Goal: Navigation & Orientation: Understand site structure

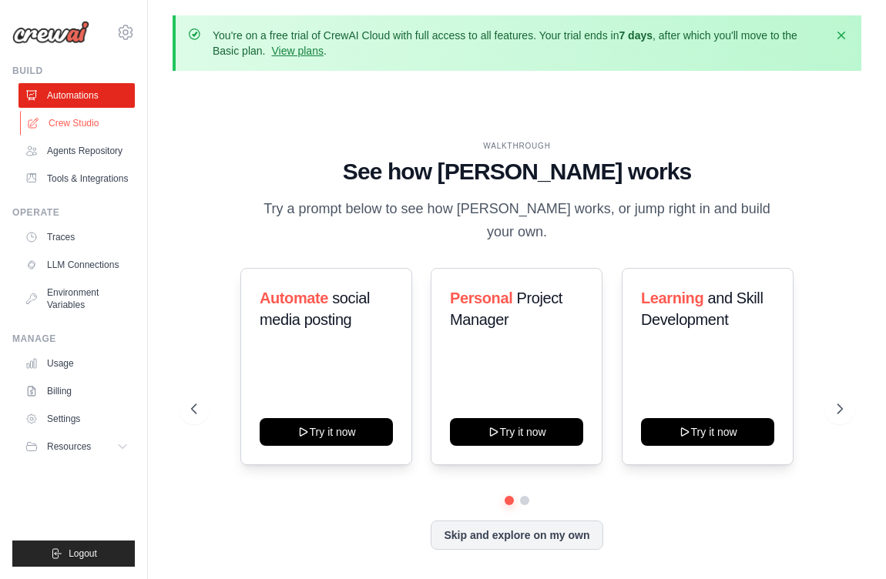
click at [120, 117] on link "Crew Studio" at bounding box center [78, 123] width 116 height 25
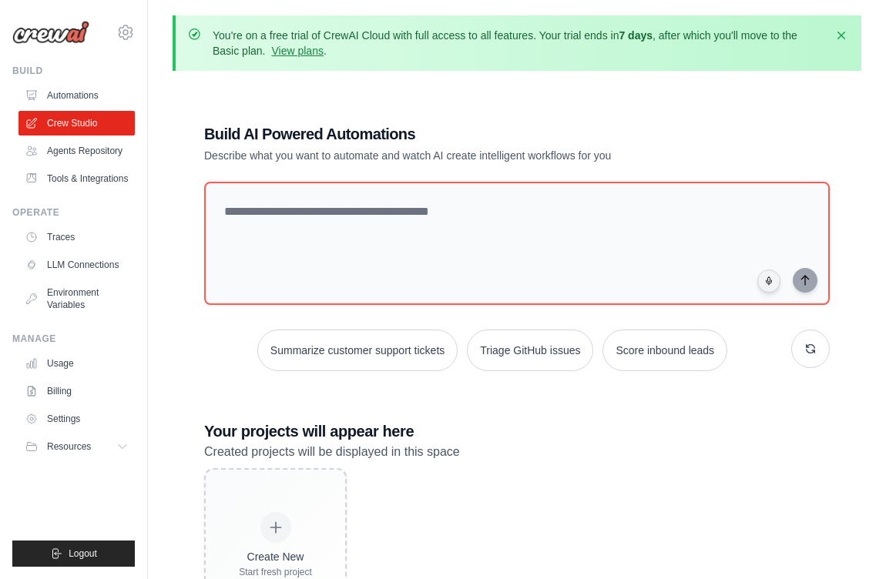
click at [107, 154] on link "Agents Repository" at bounding box center [76, 151] width 116 height 25
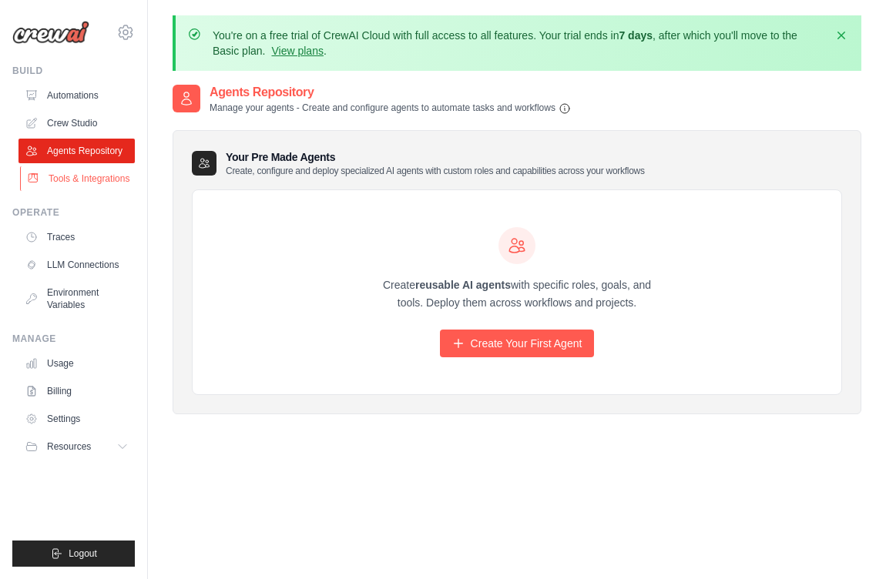
click at [99, 176] on link "Tools & Integrations" at bounding box center [78, 178] width 116 height 25
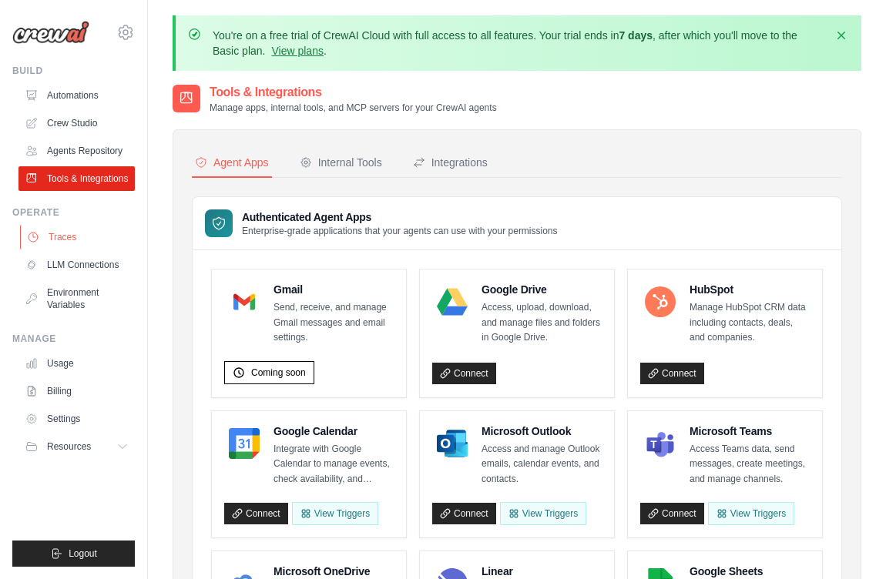
click at [97, 246] on link "Traces" at bounding box center [78, 237] width 116 height 25
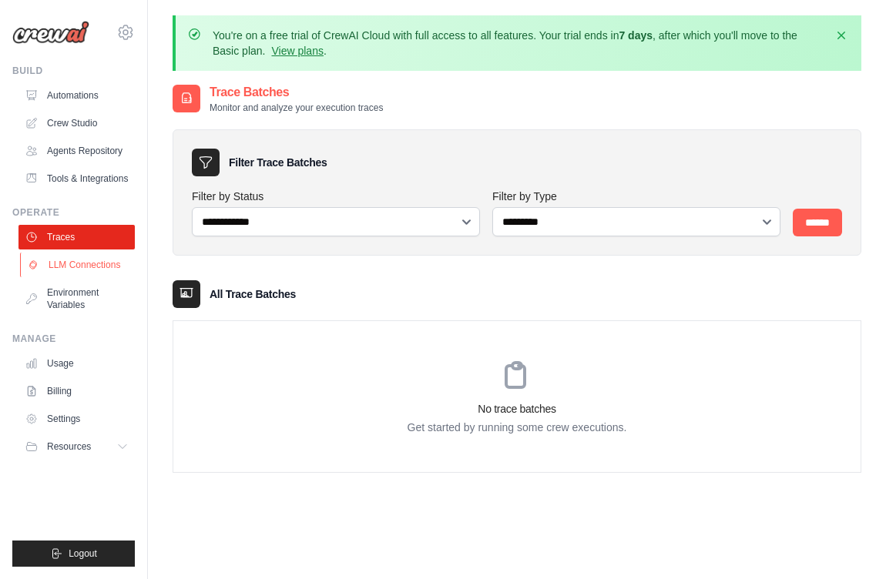
click at [95, 269] on link "LLM Connections" at bounding box center [78, 265] width 116 height 25
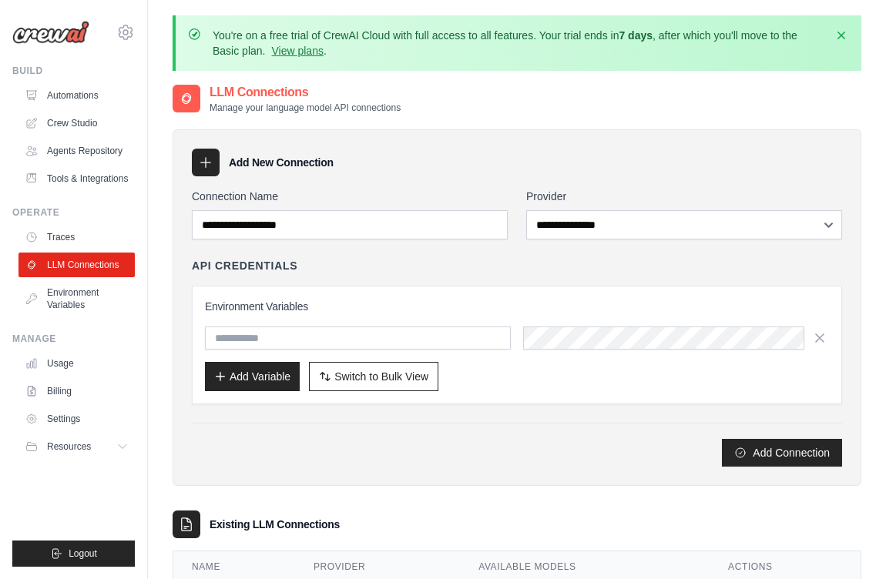
click at [572, 209] on div "**********" at bounding box center [684, 214] width 316 height 51
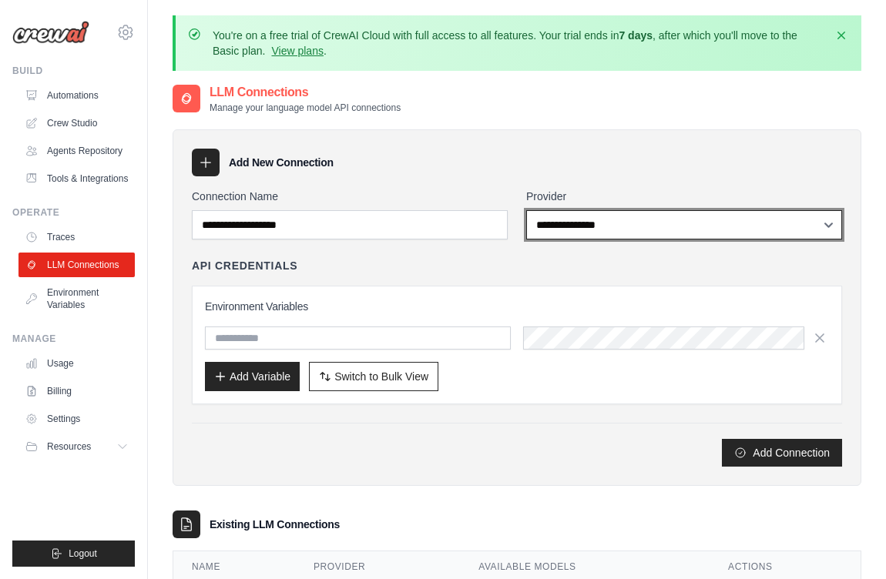
click at [575, 223] on select "**********" at bounding box center [684, 224] width 316 height 29
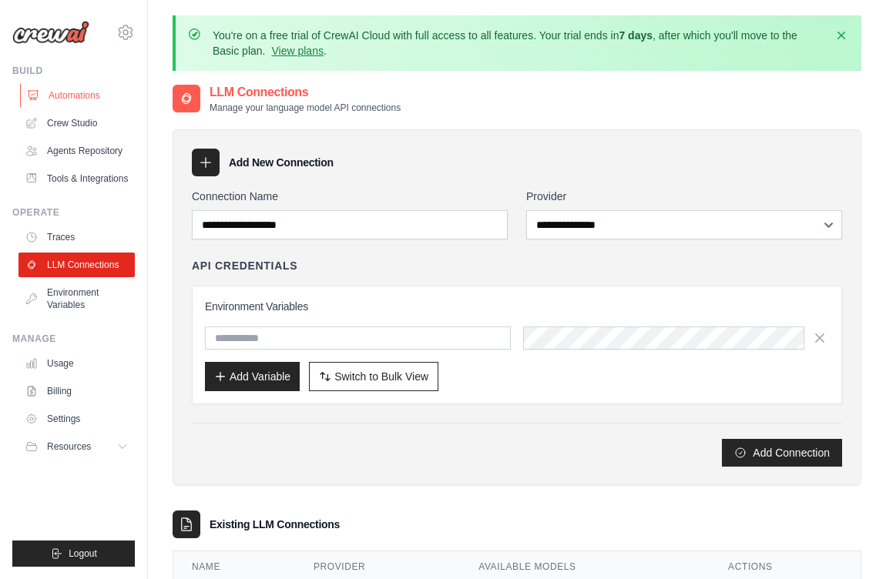
click at [79, 89] on link "Automations" at bounding box center [78, 95] width 116 height 25
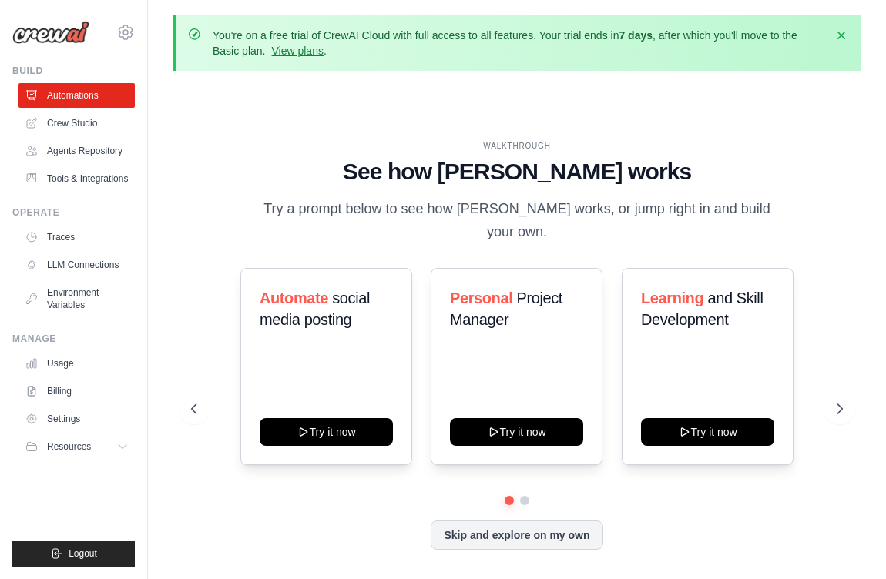
scroll to position [68, 0]
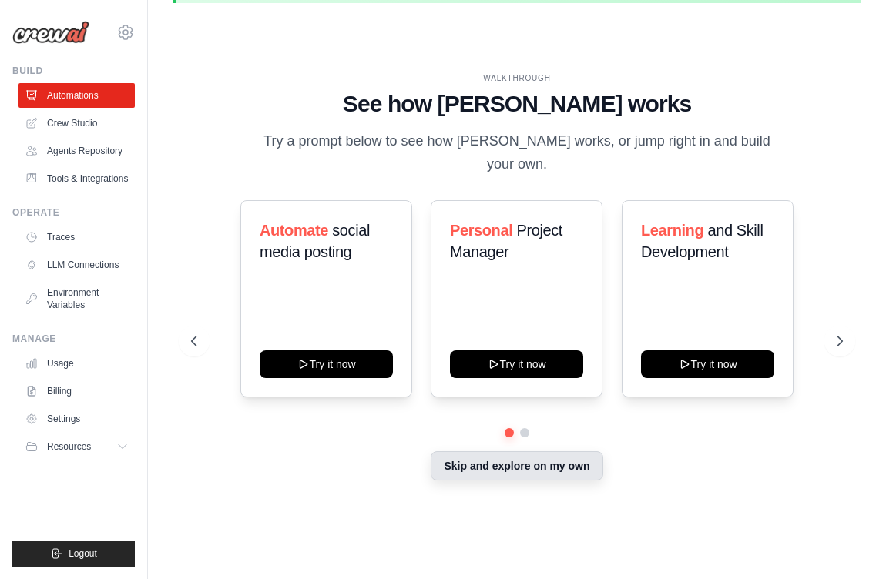
click at [522, 458] on button "Skip and explore on my own" at bounding box center [516, 465] width 172 height 29
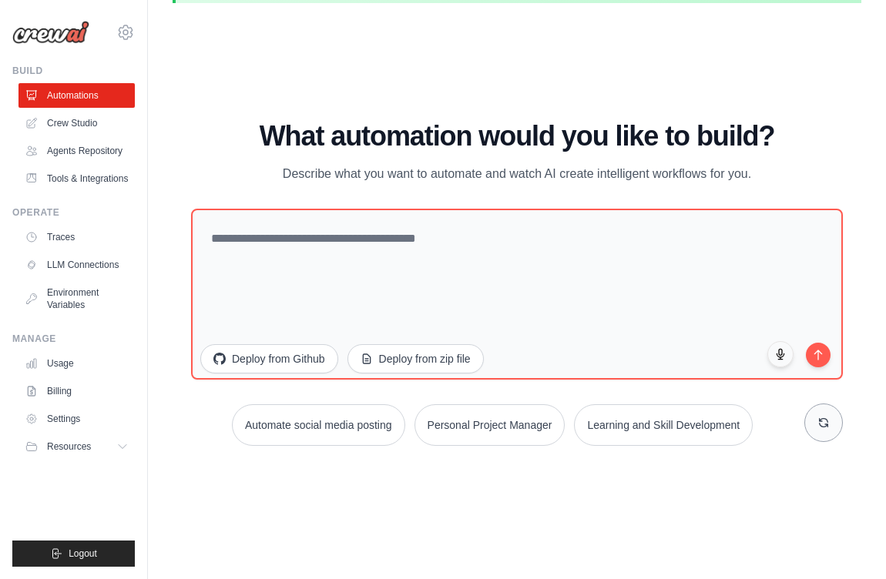
click at [810, 411] on button at bounding box center [823, 422] width 39 height 39
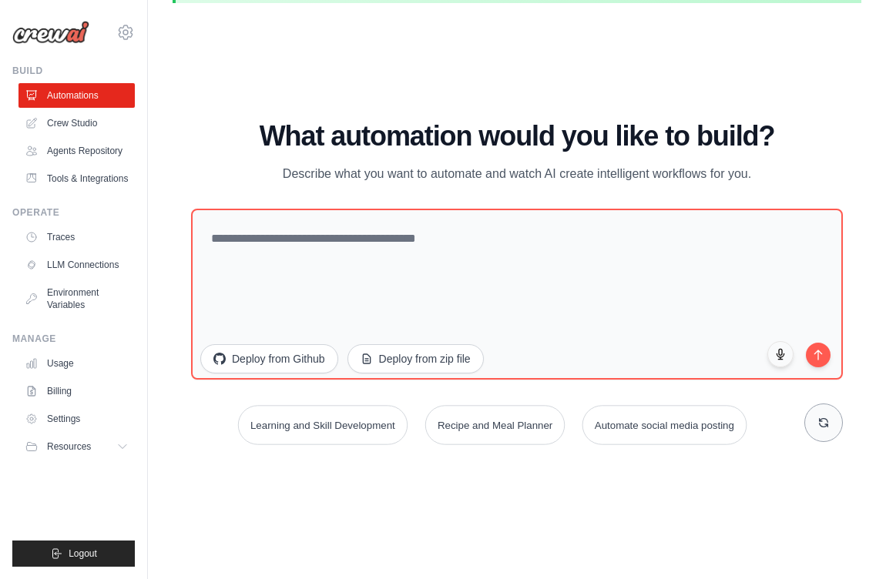
click at [810, 411] on button at bounding box center [823, 422] width 39 height 39
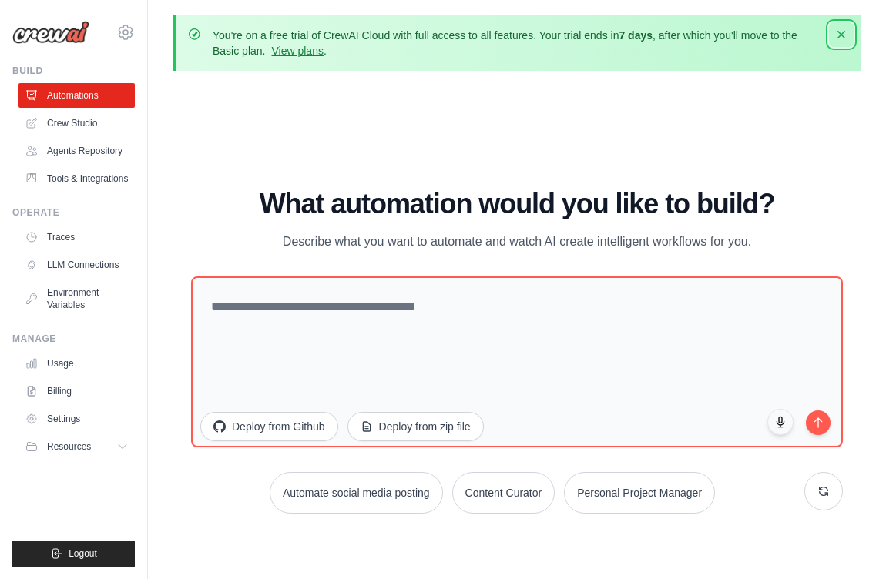
click at [839, 39] on icon "button" at bounding box center [840, 34] width 15 height 15
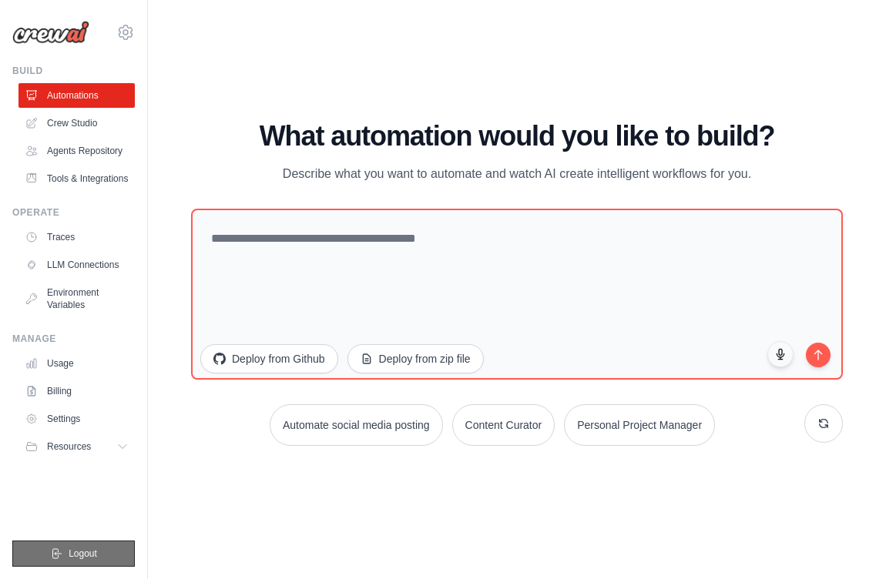
click at [81, 558] on span "Logout" at bounding box center [83, 553] width 28 height 12
